Goal: Transaction & Acquisition: Purchase product/service

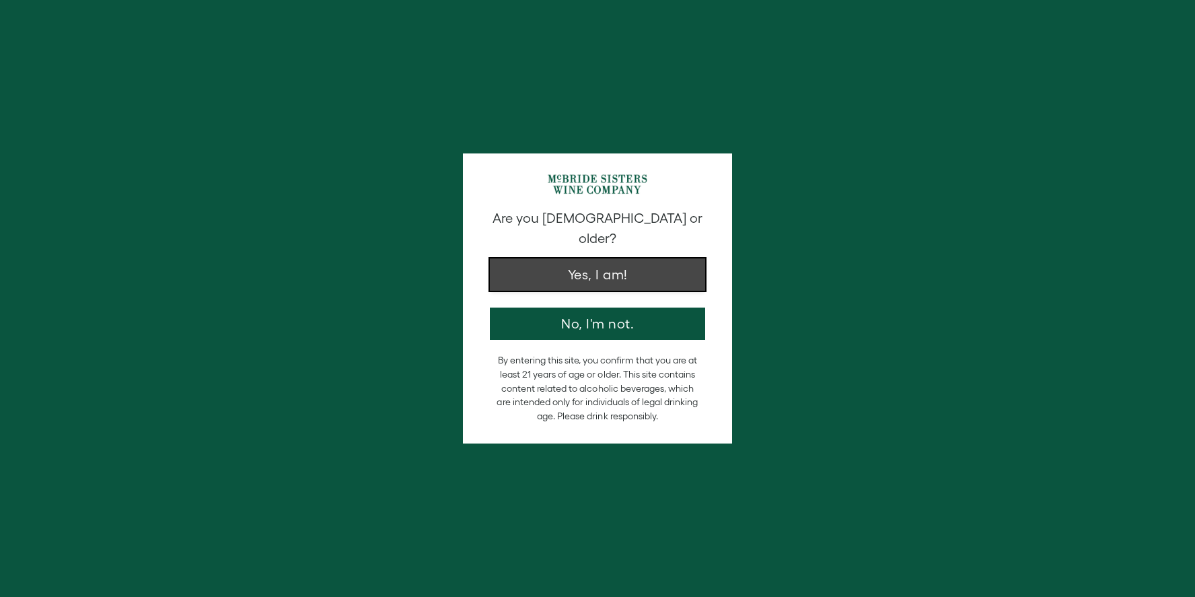
click at [629, 258] on button "Yes, I am!" at bounding box center [597, 274] width 215 height 32
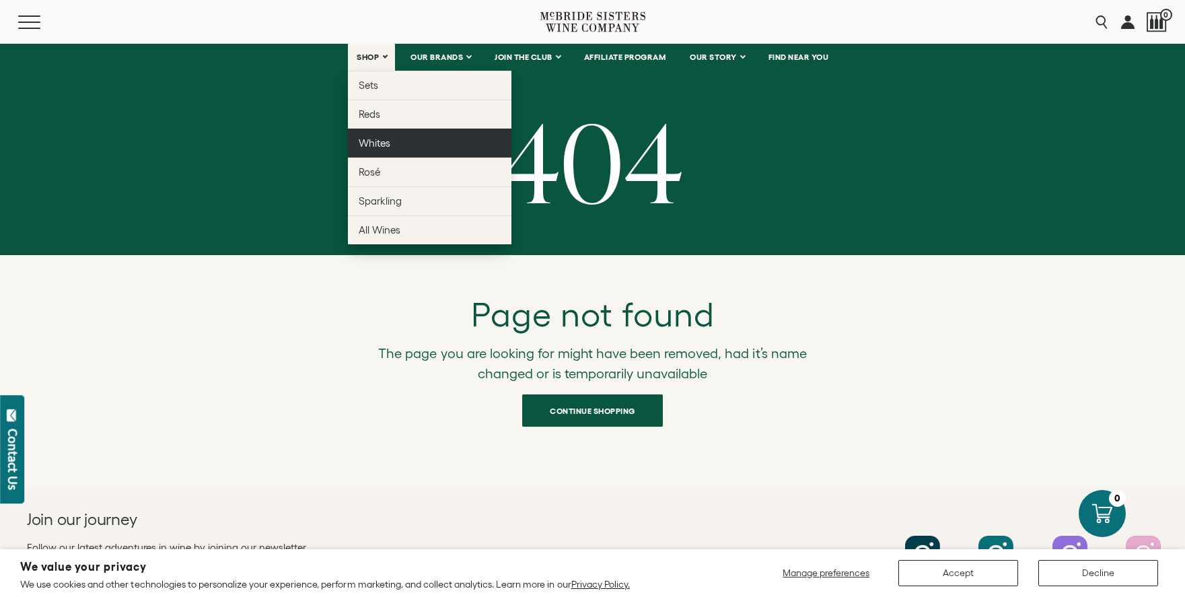
click at [396, 143] on link "Whites" at bounding box center [429, 142] width 163 height 29
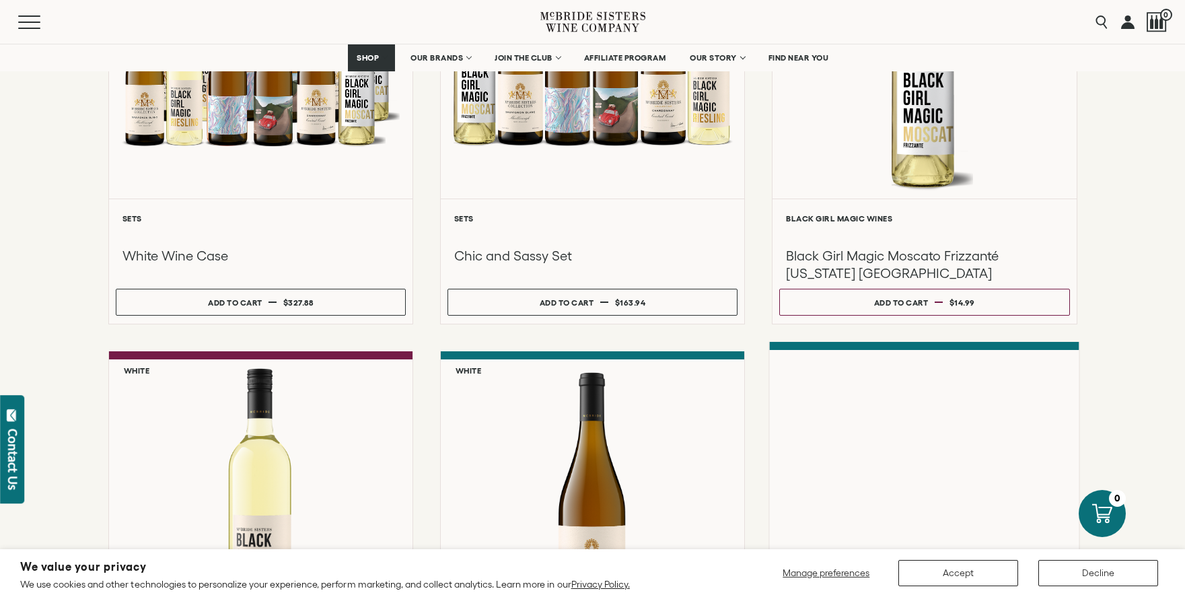
scroll to position [541, 0]
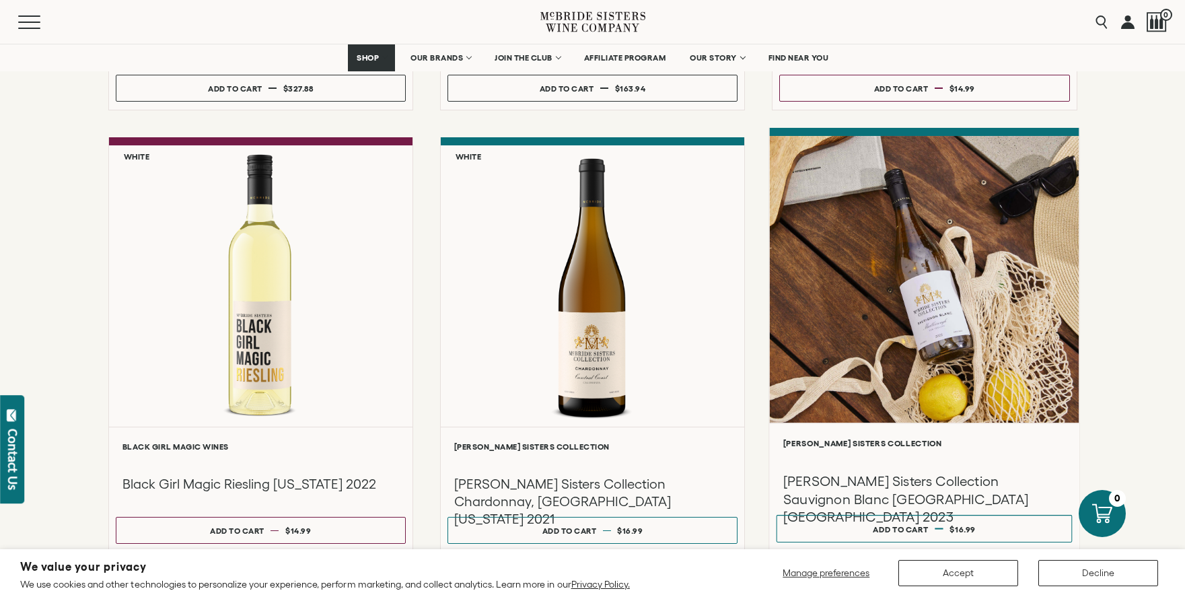
click at [960, 330] on div at bounding box center [924, 279] width 309 height 287
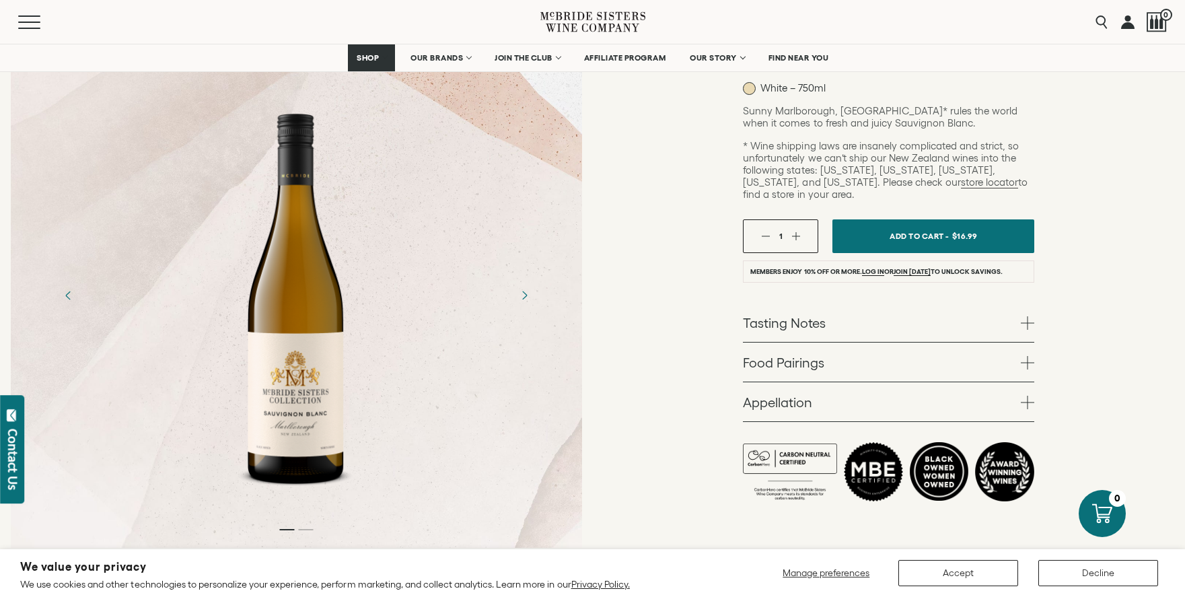
scroll to position [244, 0]
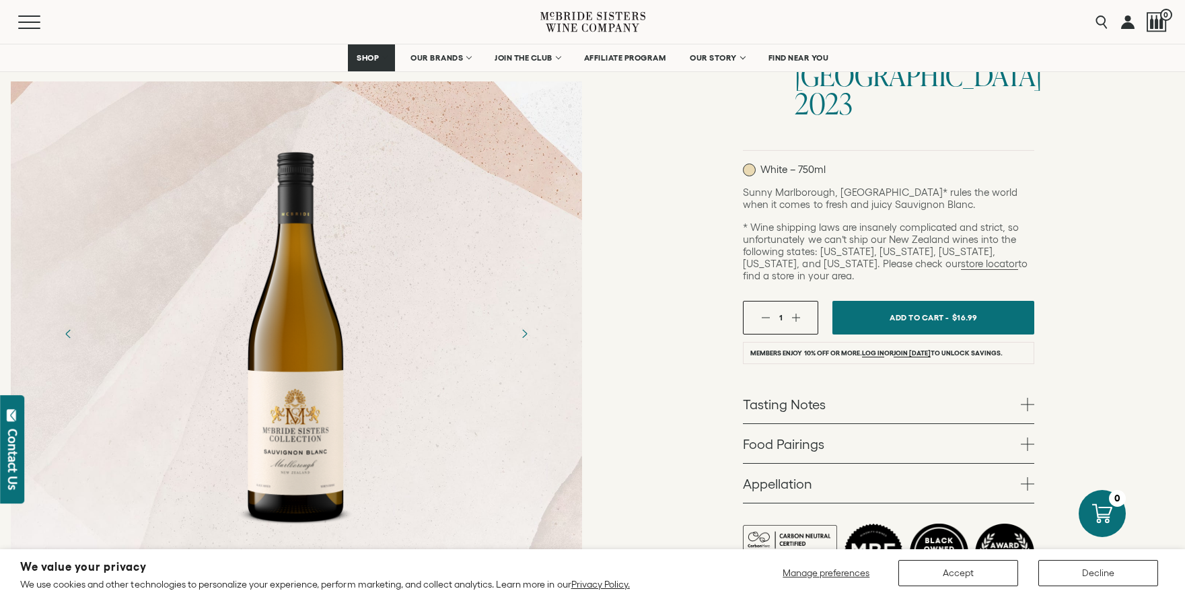
click at [967, 384] on link "Tasting Notes" at bounding box center [888, 403] width 291 height 39
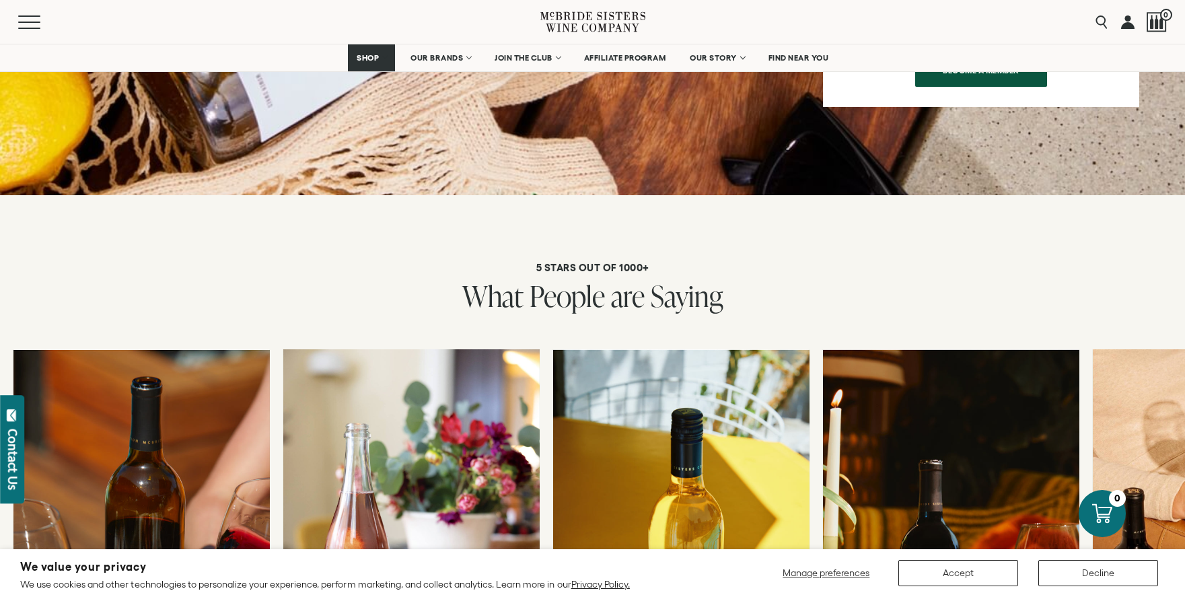
scroll to position [3140, 0]
